Goal: Information Seeking & Learning: Find specific fact

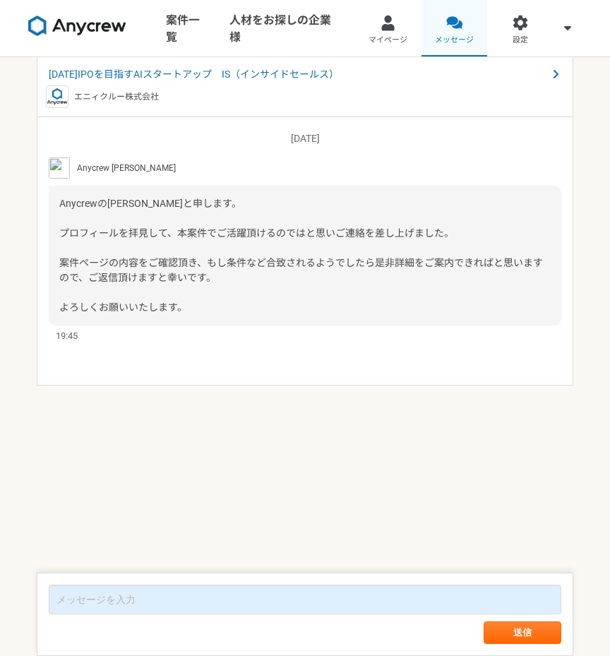
click at [445, 25] on link "メッセージ" at bounding box center [455, 28] width 66 height 57
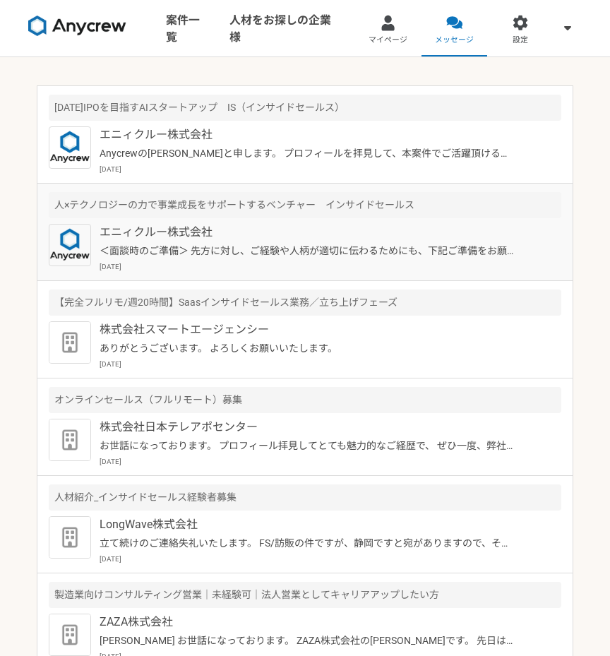
click at [345, 251] on p "＜面談時のご準備＞ 先方に対し、ご経験や人柄が適切に伝わるためにも、下記ご準備をお願いいたします。 --------- 1.周囲が騒がしく無い（基本的には個室…" at bounding box center [308, 251] width 416 height 15
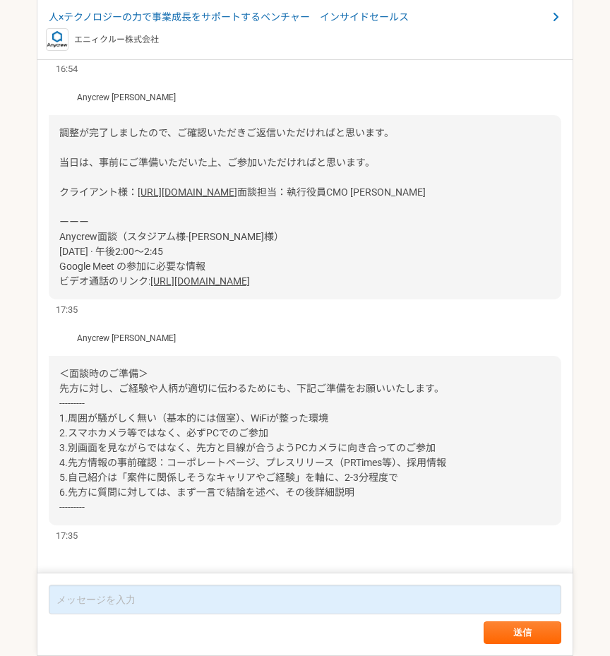
scroll to position [1470, 0]
drag, startPoint x: 61, startPoint y: 263, endPoint x: 362, endPoint y: 369, distance: 319.4
click at [362, 299] on div "調整が完了しましたので、ご確認いただきご返信いただければと思います。 当日は、事前にご準備いただいた上、ご参加いただければと思います。 クライアント様： [U…" at bounding box center [305, 207] width 513 height 184
copy div "クライアント様： [URL][DOMAIN_NAME] 面談担当：執行役員CMO [PERSON_NAME] ーーー Anycrew面談（スタジアム様-[PE…"
click at [388, 299] on div "調整が完了しましたので、ご確認いただきご返信いただければと思います。 当日は、事前にご準備いただいた上、ご参加いただければと思います。 クライアント様： [U…" at bounding box center [305, 207] width 513 height 184
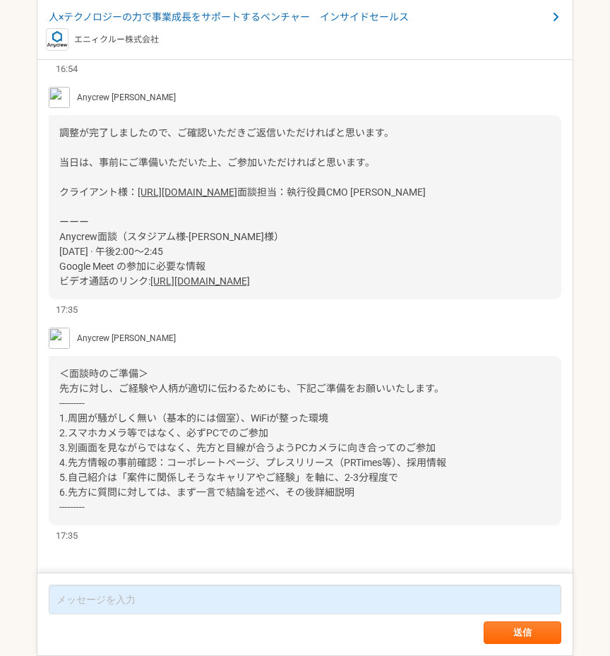
scroll to position [1329, 0]
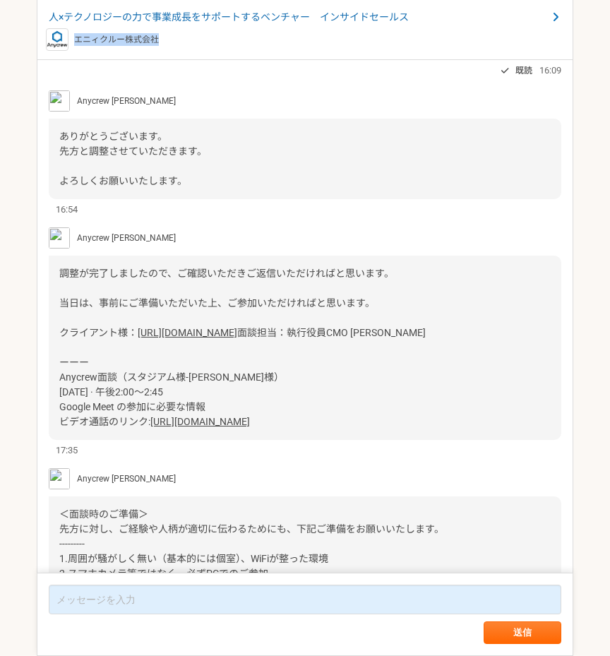
drag, startPoint x: 158, startPoint y: 42, endPoint x: 74, endPoint y: 38, distance: 84.2
click at [74, 38] on p "エニィクルー株式会社" at bounding box center [116, 39] width 85 height 13
copy p "エニィクルー株式会社"
